Goal: Task Accomplishment & Management: Use online tool/utility

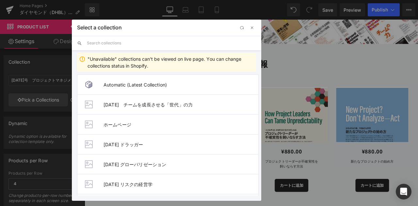
click at [0, 0] on input "text" at bounding box center [0, 0] width 0 height 0
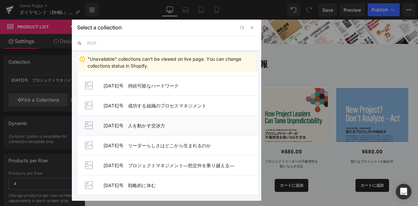
scroll to position [59, 0]
type input "2025"
click at [146, 184] on span "[DATE]号　戦略的に休む" at bounding box center [180, 185] width 155 height 6
type input "[DATE]号　戦略的に休む"
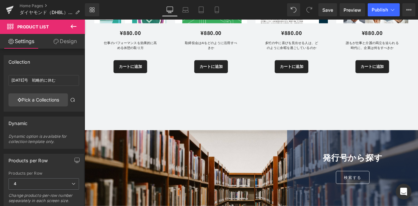
scroll to position [489, 0]
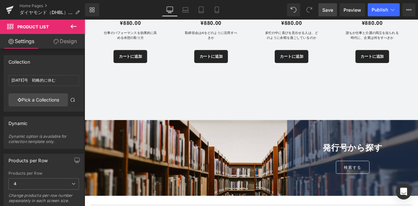
click at [321, 8] on link "Save" at bounding box center [327, 9] width 19 height 13
click at [385, 9] on span "Publish" at bounding box center [379, 9] width 16 height 5
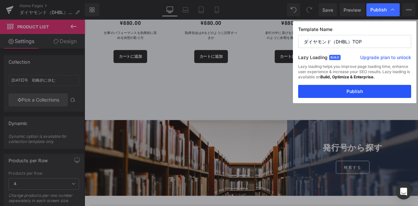
click at [0, 0] on button "Publish" at bounding box center [0, 0] width 0 height 0
